Goal: Task Accomplishment & Management: Manage account settings

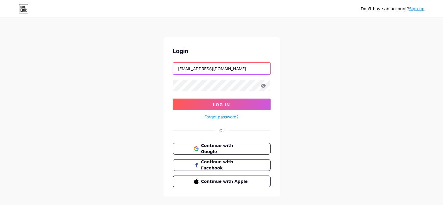
click at [192, 70] on input "[EMAIL_ADDRESS][DOMAIN_NAME]" at bounding box center [221, 69] width 97 height 12
type input "l"
type input "e"
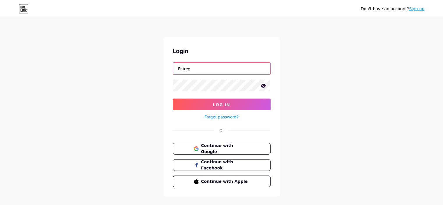
type input "entregaespecial"
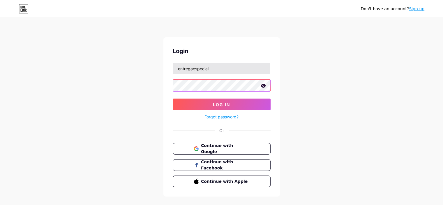
click at [173, 99] on button "Log In" at bounding box center [222, 105] width 98 height 12
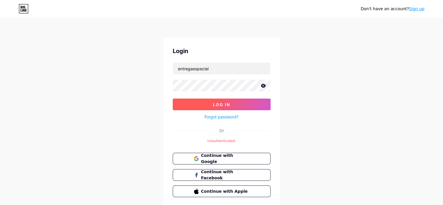
click at [177, 106] on button "Log In" at bounding box center [222, 105] width 98 height 12
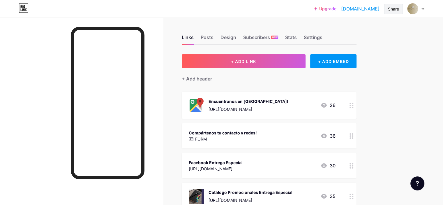
click at [391, 11] on div "Share" at bounding box center [393, 9] width 11 height 6
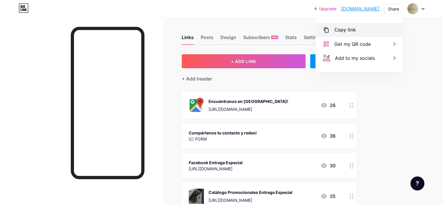
click at [350, 33] on div "Copy link" at bounding box center [346, 30] width 22 height 7
